Goal: Task Accomplishment & Management: Use online tool/utility

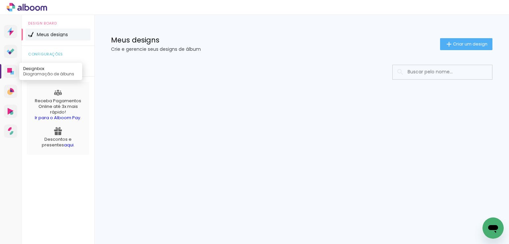
click at [14, 70] on link "Designbox Diagramação de álbuns" at bounding box center [10, 71] width 13 height 13
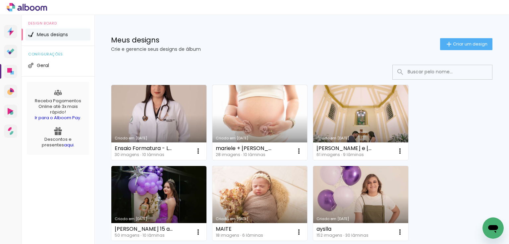
click at [437, 76] on input at bounding box center [451, 72] width 94 height 14
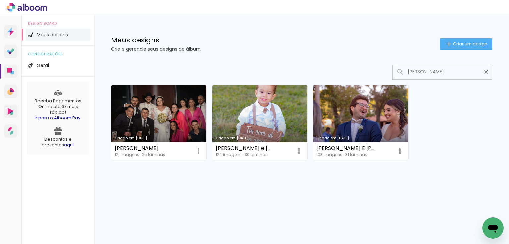
type input "[PERSON_NAME]"
type paper-input "[PERSON_NAME]"
click at [207, 101] on div "Criado em 27/08/25 pamela e anderson 121 imagens ∙ 25 lâminas Abrir Fazer uma c…" at bounding box center [158, 122] width 101 height 81
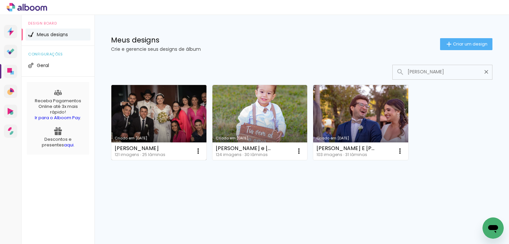
click at [178, 104] on link "Criado em [DATE]" at bounding box center [158, 122] width 95 height 75
